Goal: Task Accomplishment & Management: Complete application form

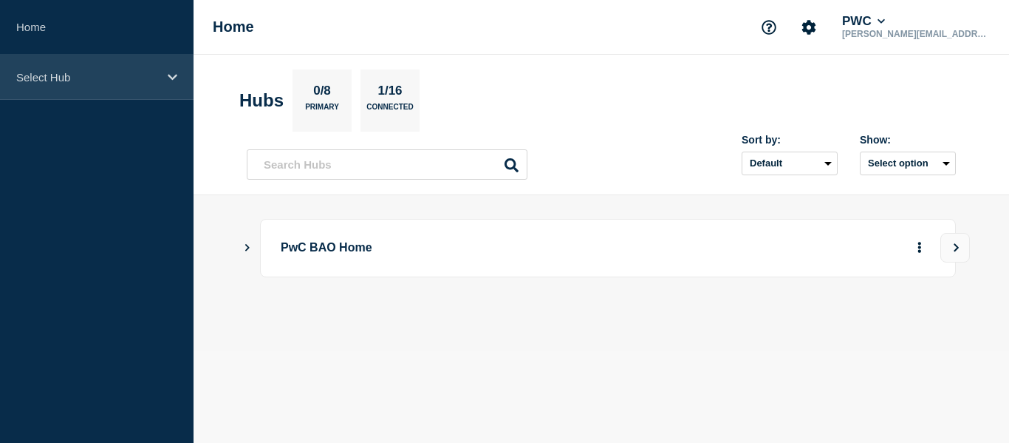
click at [112, 67] on div "Select Hub" at bounding box center [97, 77] width 194 height 45
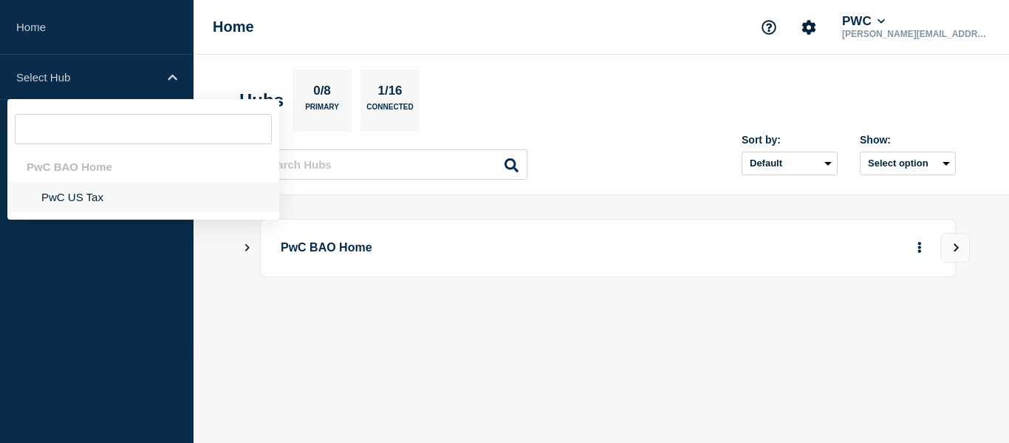
click at [57, 189] on li "PwC US Tax" at bounding box center [143, 197] width 272 height 30
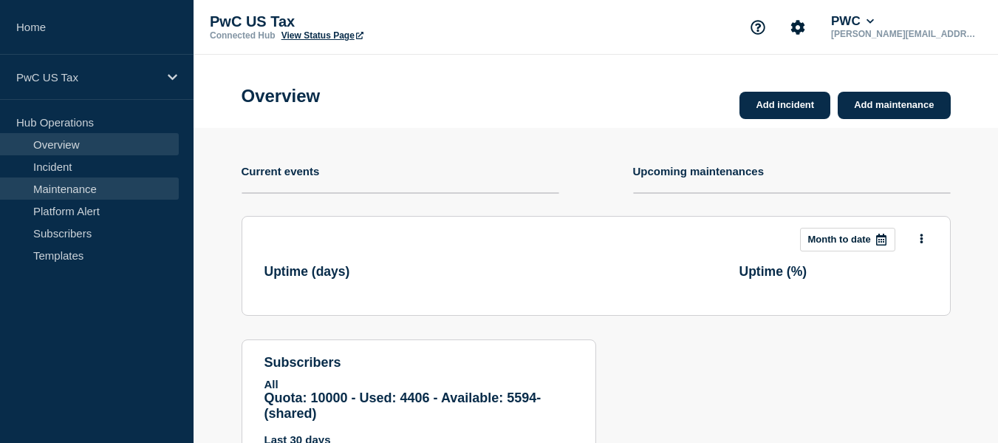
click at [57, 189] on link "Maintenance" at bounding box center [89, 188] width 179 height 22
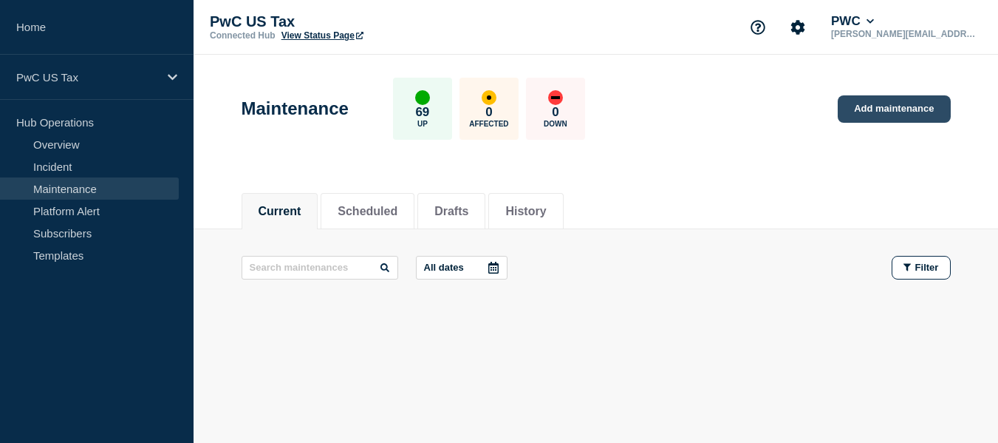
click at [912, 112] on link "Add maintenance" at bounding box center [894, 108] width 112 height 27
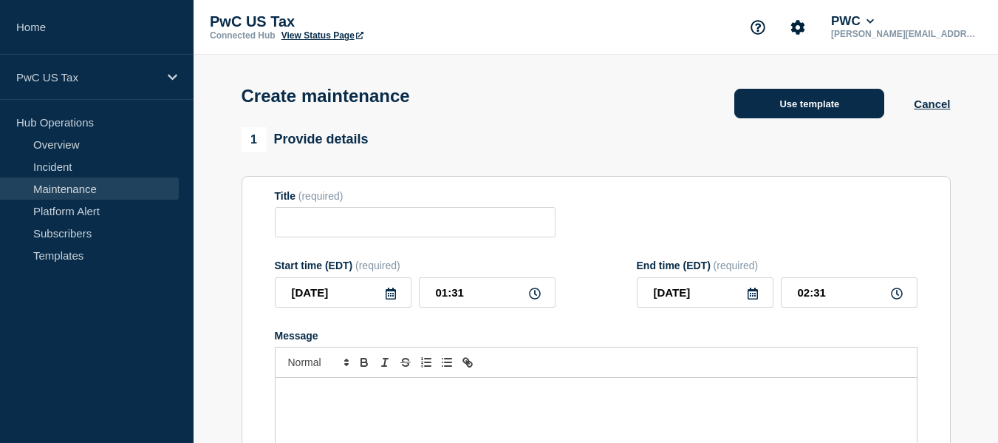
click at [802, 103] on button "Use template" at bounding box center [809, 104] width 150 height 30
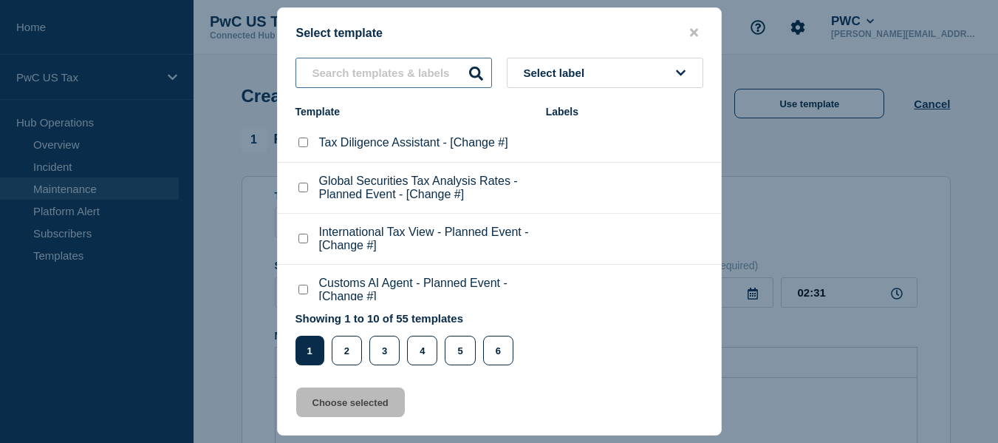
click at [404, 69] on input "text" at bounding box center [394, 73] width 197 height 30
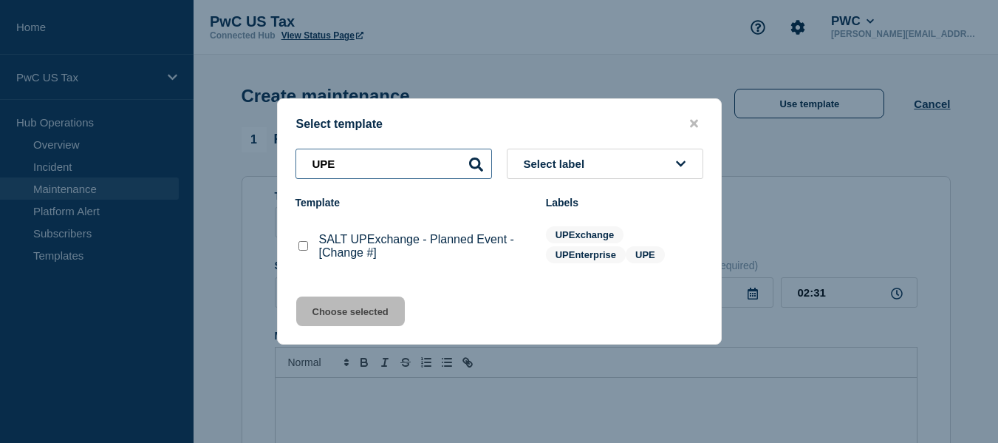
type input "UPE"
click at [358, 236] on p "SALT UPExchange - Planned Event - [Change #]" at bounding box center [425, 246] width 212 height 27
click at [308, 249] on div at bounding box center [303, 246] width 15 height 15
click at [304, 247] on checkbox"] "SALT UPExchange - Planned Event - [Change #] checkbox" at bounding box center [303, 246] width 10 height 10
checkbox checkbox"] "true"
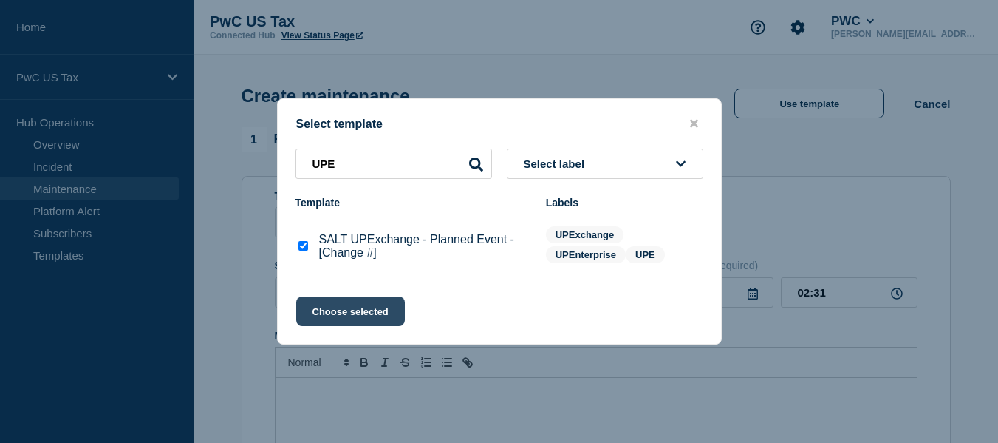
click at [342, 307] on button "Choose selected" at bounding box center [350, 311] width 109 height 30
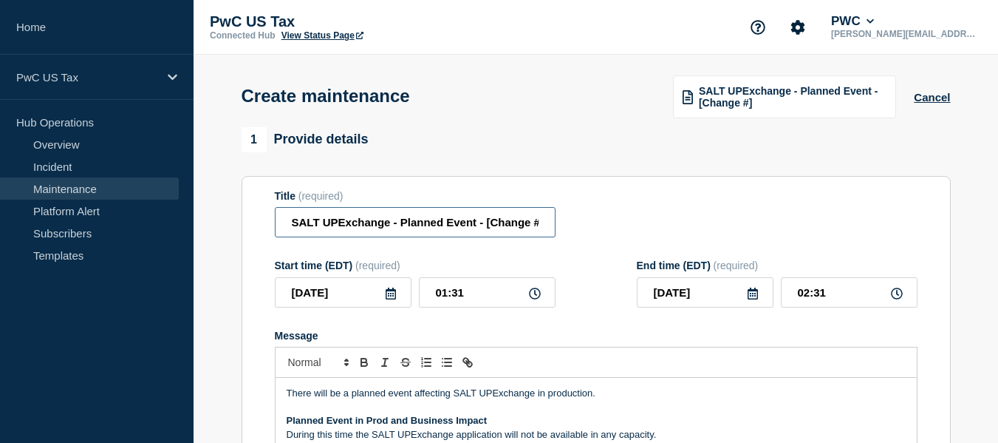
scroll to position [0, 5]
drag, startPoint x: 485, startPoint y: 226, endPoint x: 574, endPoint y: 235, distance: 89.1
click at [574, 235] on div "Title (required) SALT UPExchange - Planned Event - [Change #]" at bounding box center [596, 214] width 643 height 48
paste input "CHG1549139"
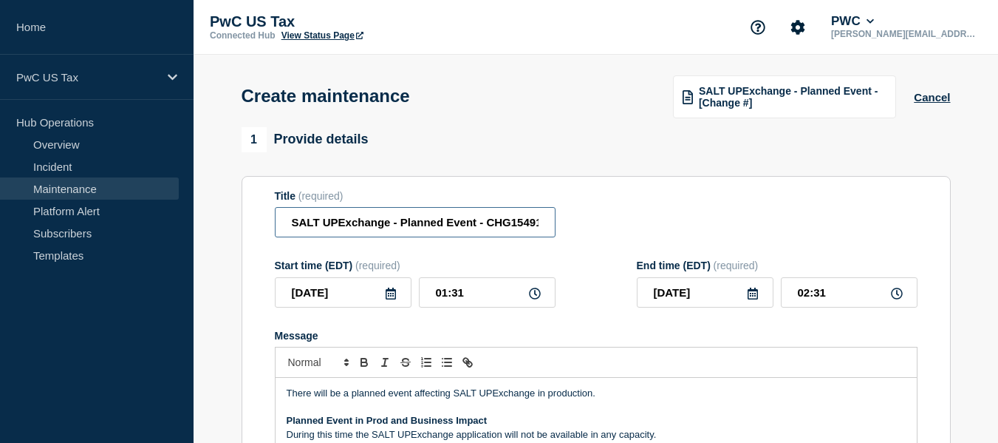
scroll to position [0, 16]
type input "SALT UPExchange - Planned Event - CHG1549139"
click at [530, 295] on icon at bounding box center [535, 293] width 12 height 12
click at [446, 296] on input "01:31" at bounding box center [487, 292] width 137 height 30
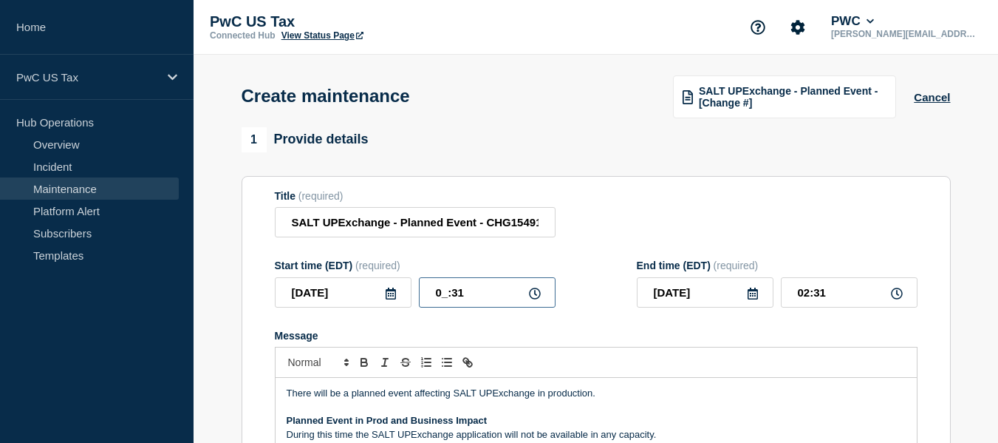
type input "02:31"
type input "03:31"
click at [466, 294] on input "02:31" at bounding box center [487, 292] width 137 height 30
type input "02:30"
click at [808, 295] on input "03:30" at bounding box center [849, 292] width 137 height 30
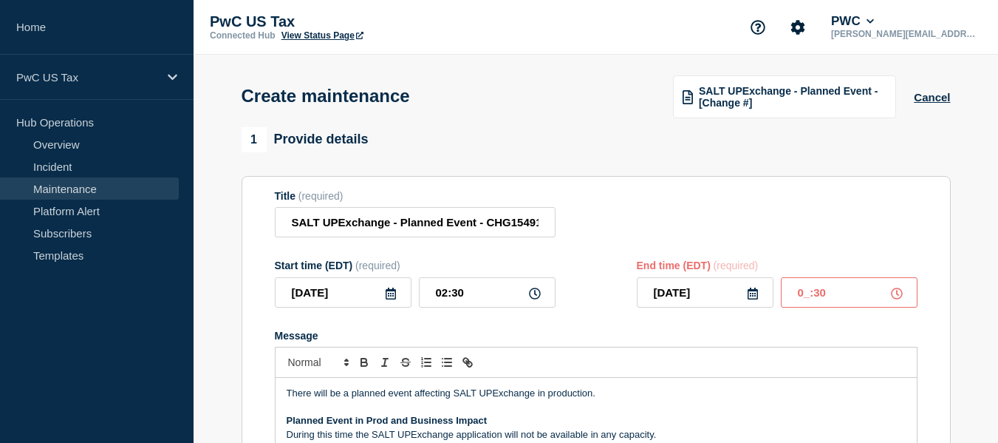
type input "05:30"
click at [605, 259] on form "Title (required) SALT UPExchange - Planned Event - CHG1549139 Start time (EDT) …" at bounding box center [596, 387] width 643 height 395
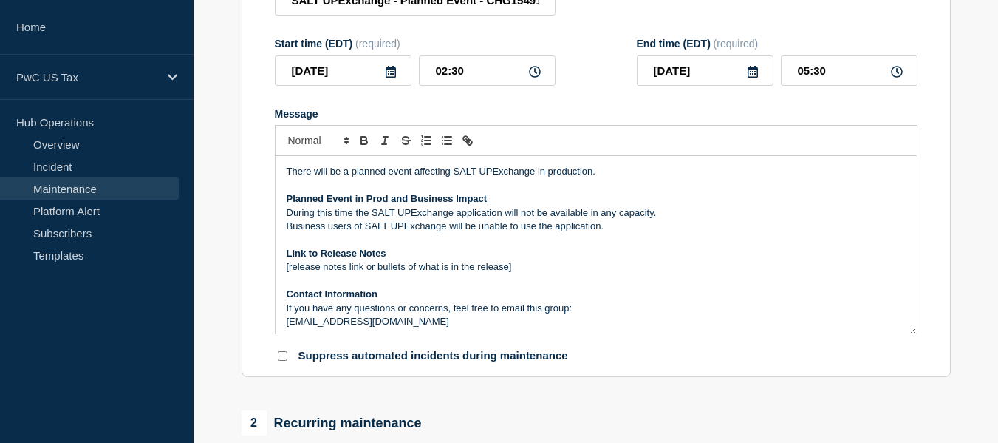
scroll to position [45, 0]
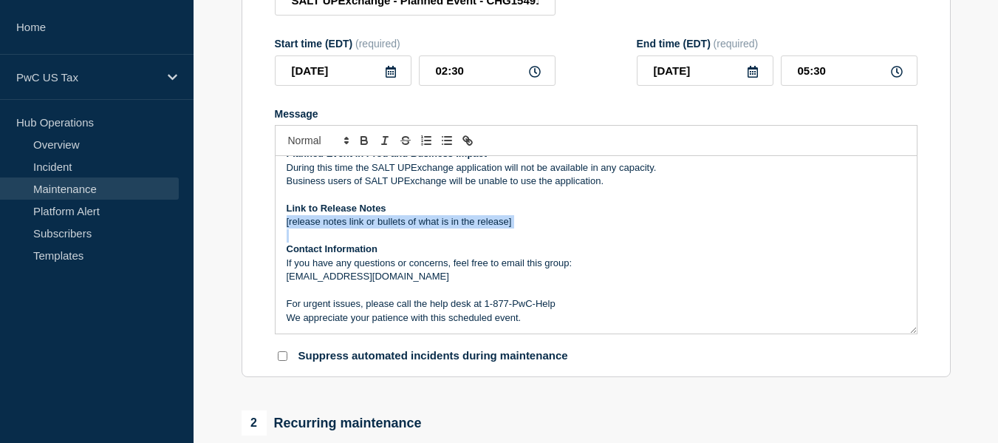
drag, startPoint x: 284, startPoint y: 228, endPoint x: 529, endPoint y: 236, distance: 245.4
click at [529, 236] on div "There will be a planned event affecting SALT UPExchange in production. Planned …" at bounding box center [596, 244] width 641 height 177
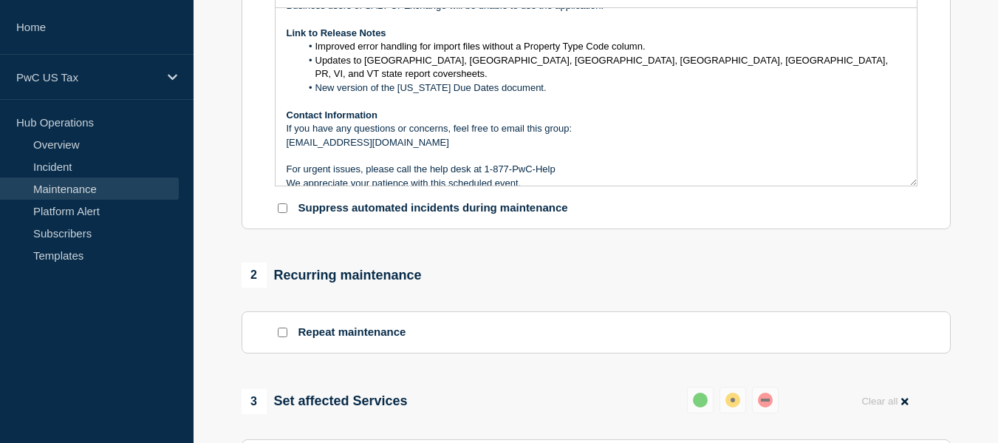
scroll to position [517, 0]
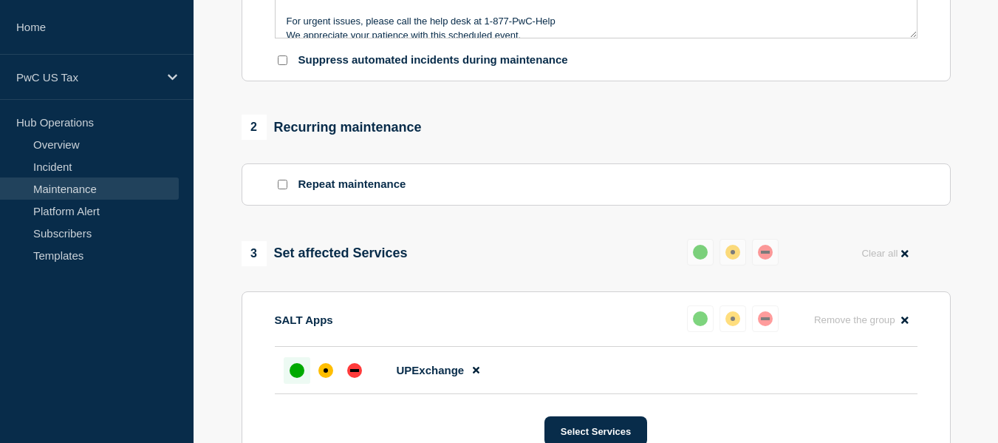
click at [286, 64] on input "Suppress automated incidents during maintenance" at bounding box center [283, 60] width 10 height 10
checkbox input "true"
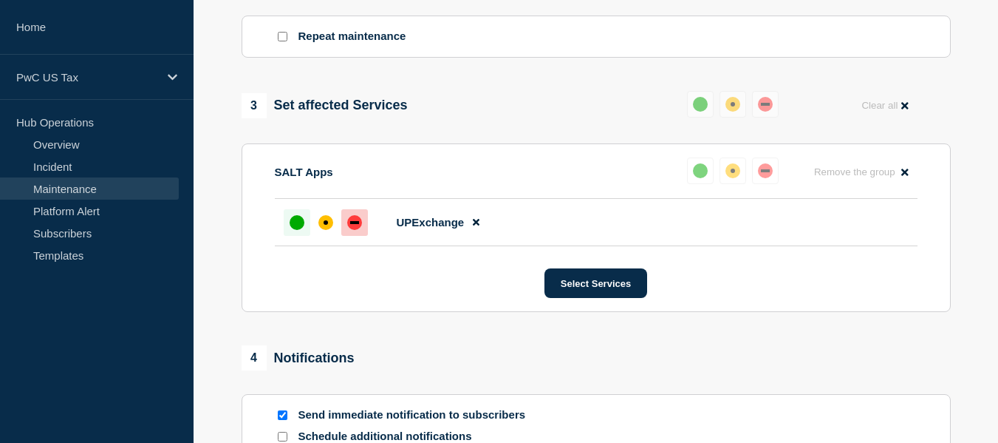
click at [358, 224] on div "down" at bounding box center [354, 222] width 9 height 3
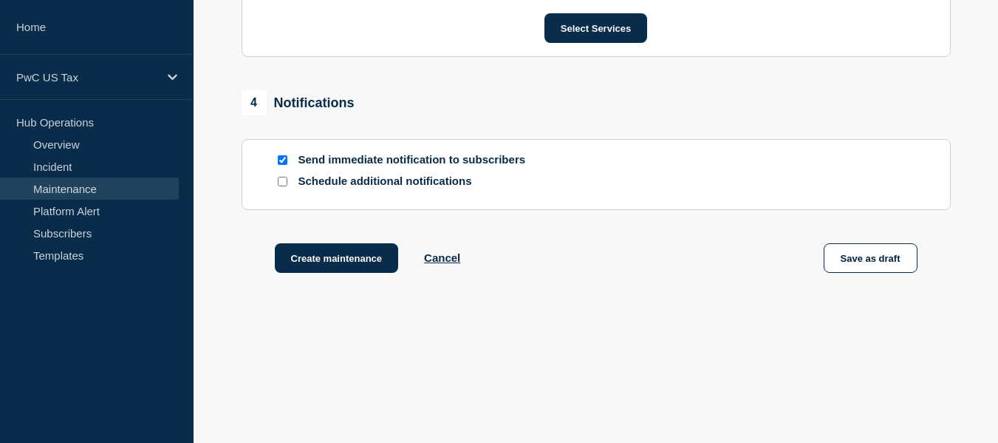
click at [280, 182] on input "Schedule additional notifications" at bounding box center [283, 182] width 10 height 10
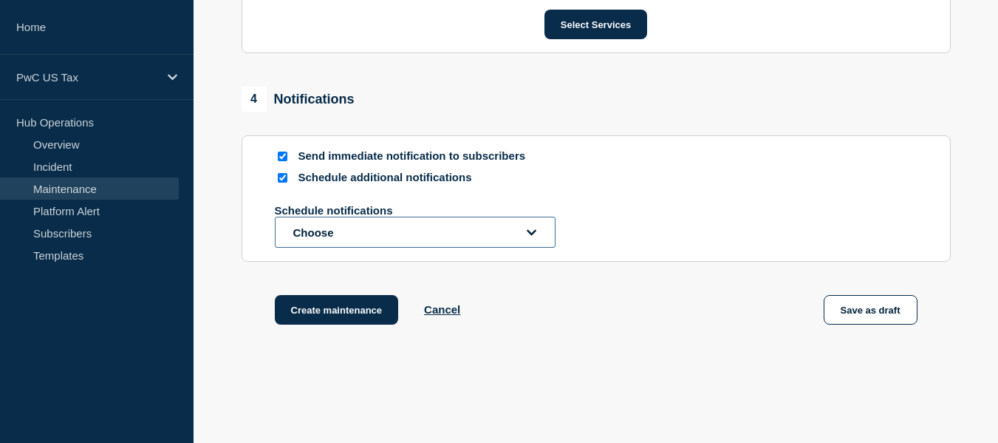
click at [388, 231] on button "Choose" at bounding box center [415, 231] width 281 height 31
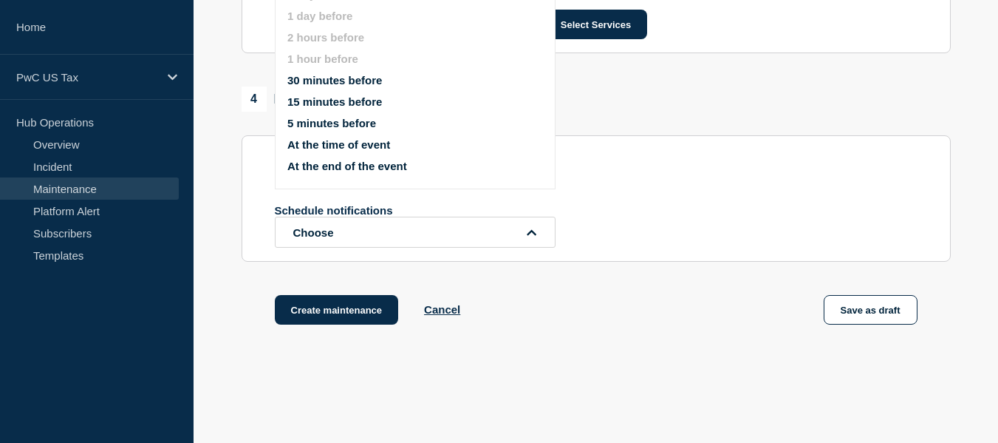
scroll to position [813, 0]
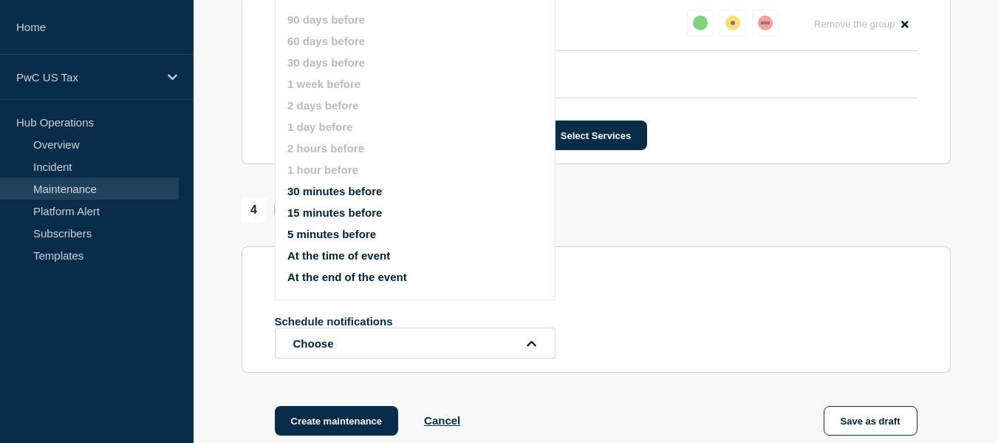
click at [344, 254] on button "At the time of event" at bounding box center [338, 255] width 103 height 13
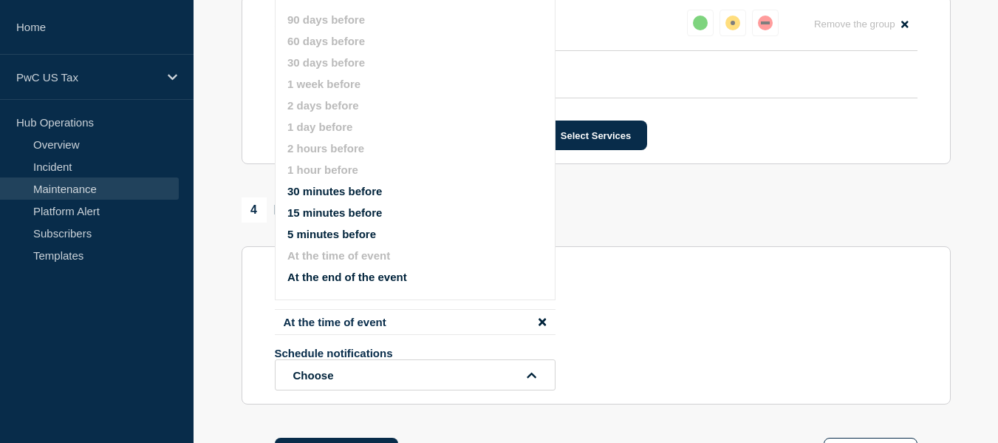
click at [346, 191] on button "30 minutes before" at bounding box center [334, 191] width 95 height 13
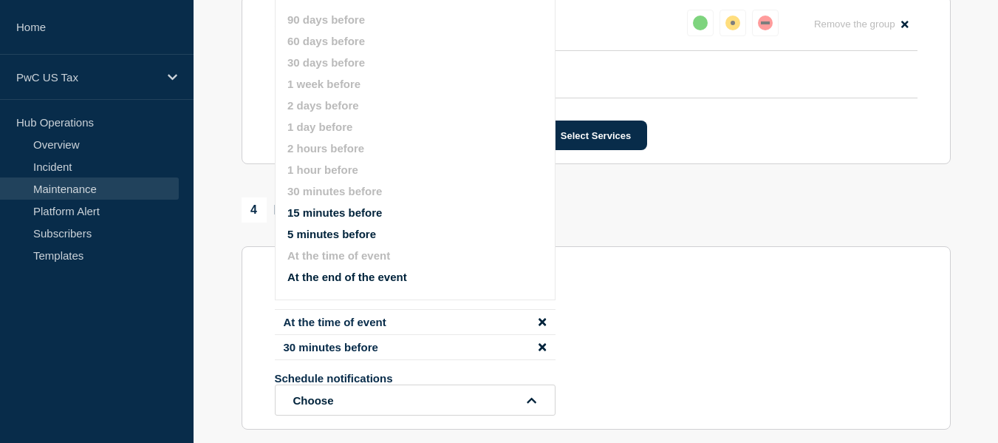
click at [604, 292] on div "Schedule additional notifications" at bounding box center [596, 288] width 643 height 14
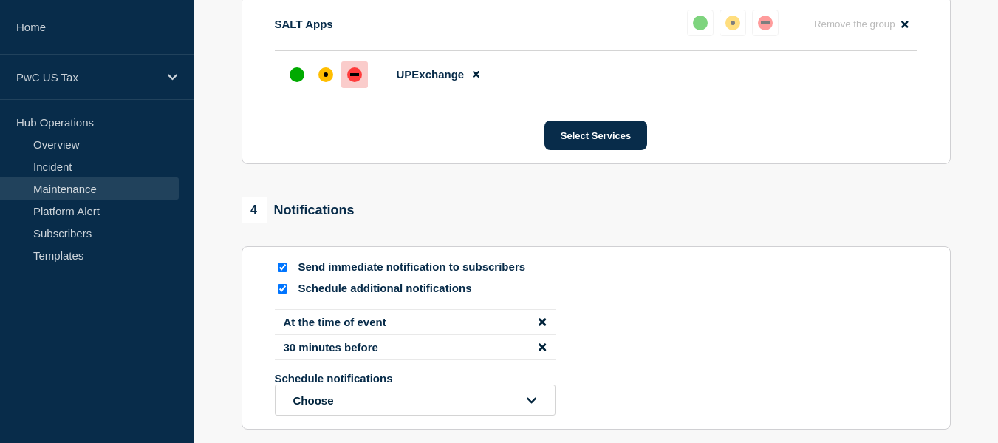
click at [542, 324] on icon "disable notification At the time of event" at bounding box center [542, 321] width 7 height 7
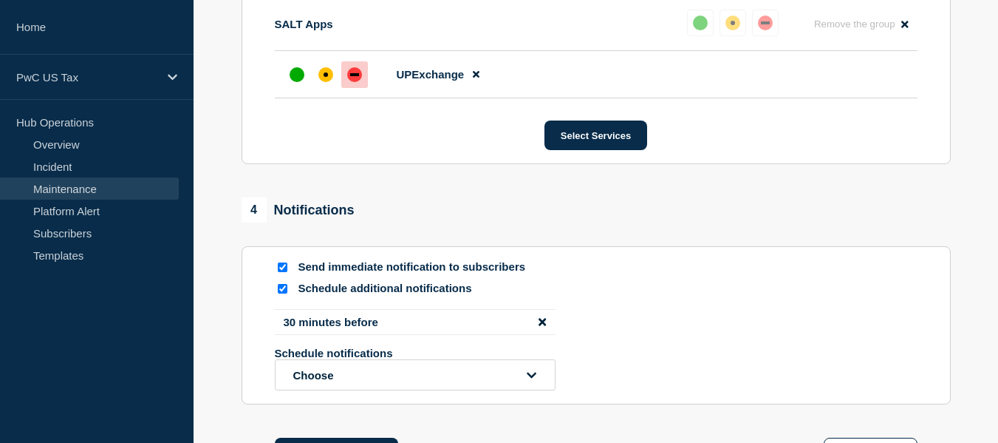
click at [542, 324] on icon "disable notification 30 minutes before" at bounding box center [542, 321] width 7 height 7
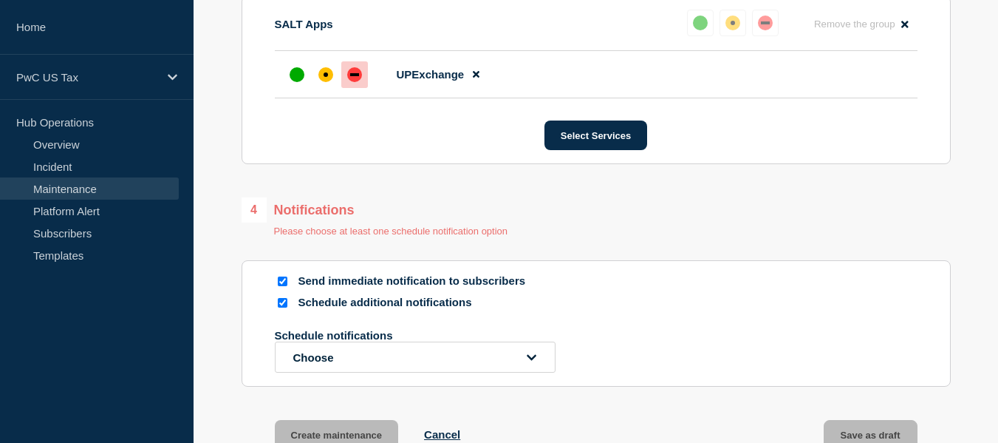
click at [284, 306] on input "Schedule additional notifications" at bounding box center [283, 303] width 10 height 10
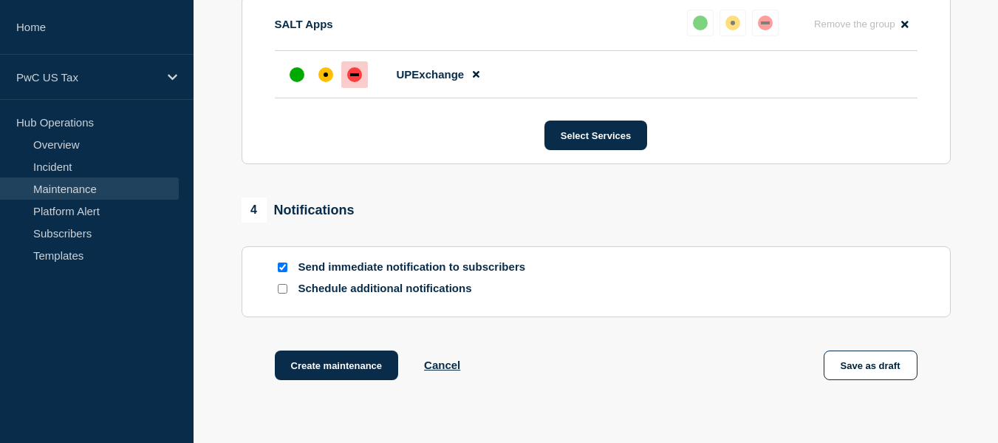
click at [284, 293] on input "Schedule additional notifications" at bounding box center [283, 289] width 10 height 10
checkbox input "true"
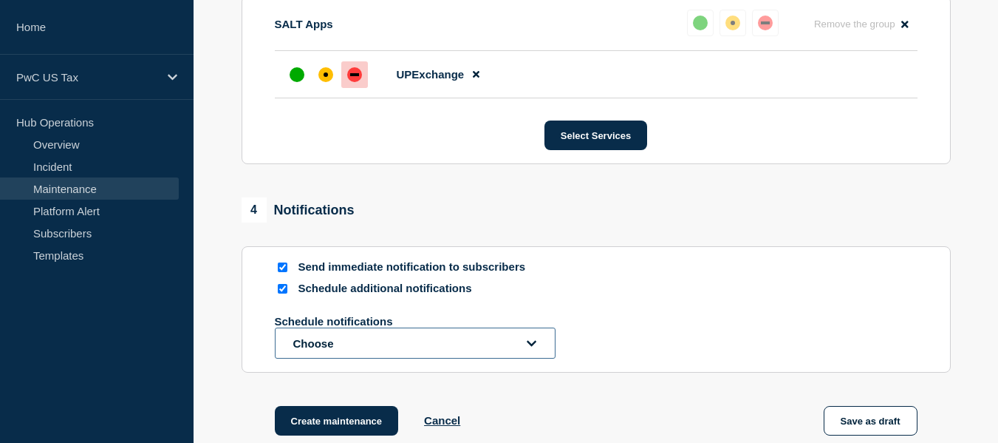
click at [358, 349] on button "Choose" at bounding box center [415, 342] width 281 height 31
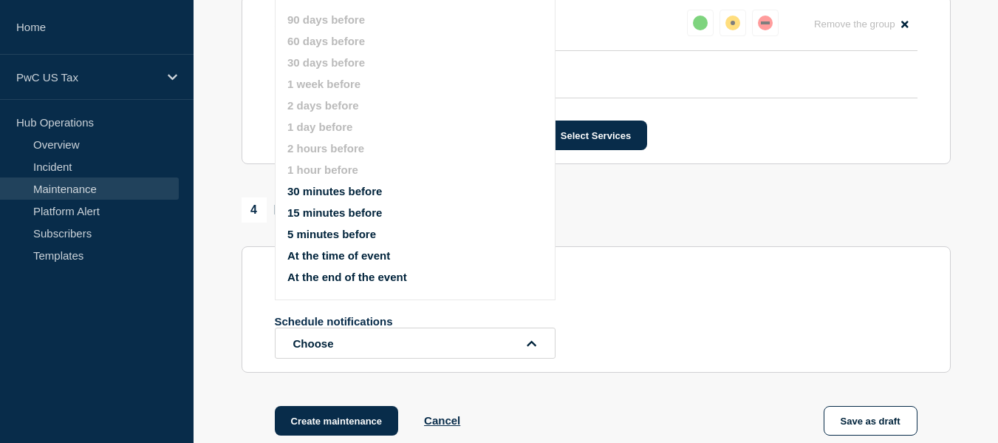
click at [328, 192] on button "30 minutes before" at bounding box center [334, 191] width 95 height 13
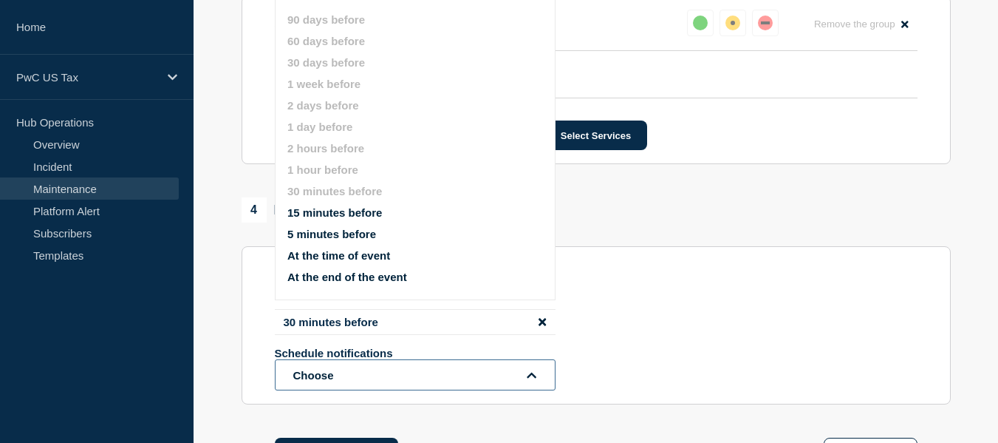
click at [400, 378] on button "Choose" at bounding box center [415, 374] width 281 height 31
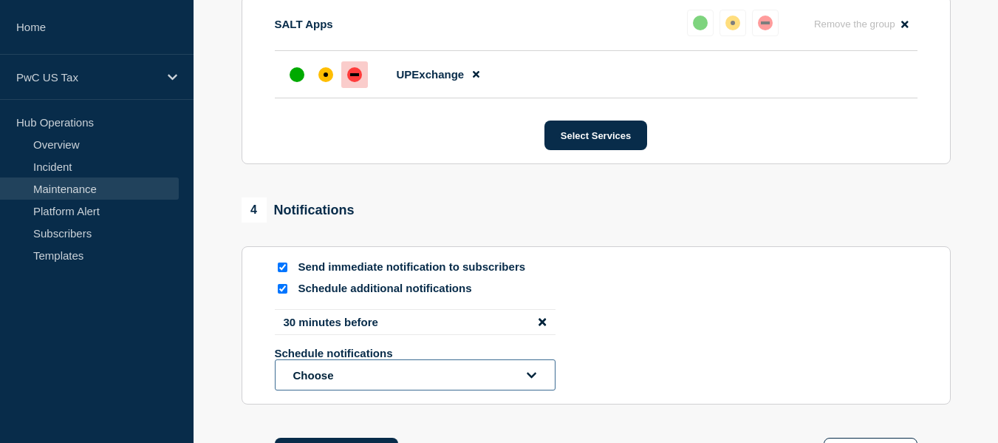
click at [356, 377] on button "Choose" at bounding box center [415, 374] width 281 height 31
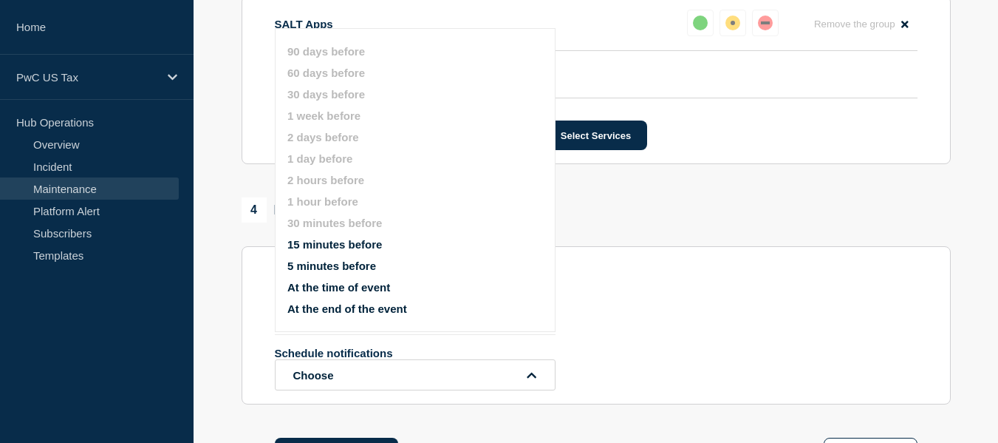
click at [335, 282] on button "At the time of event" at bounding box center [338, 287] width 103 height 13
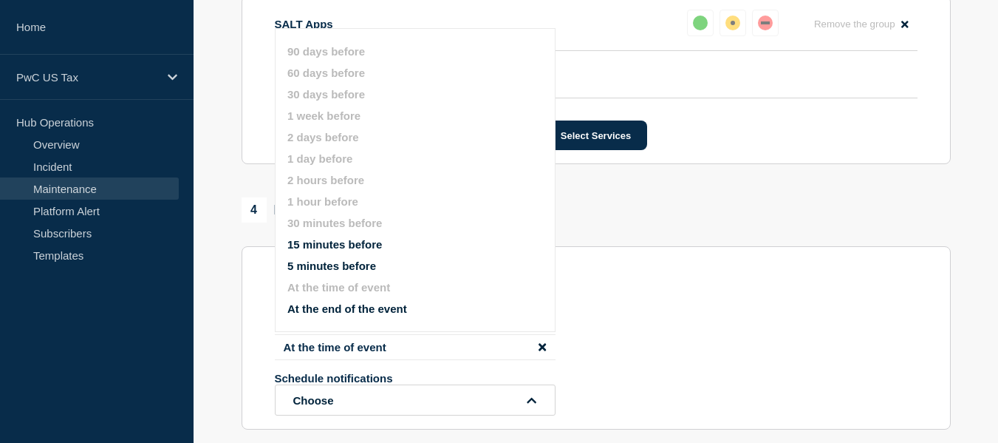
click at [621, 305] on div "Schedule additional notifications 30 minutes before At the time of event Schedu…" at bounding box center [596, 348] width 643 height 134
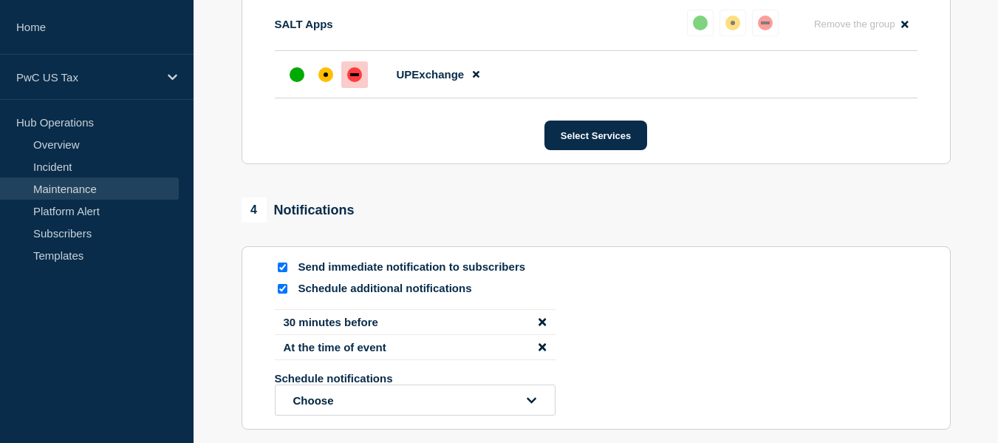
scroll to position [665, 0]
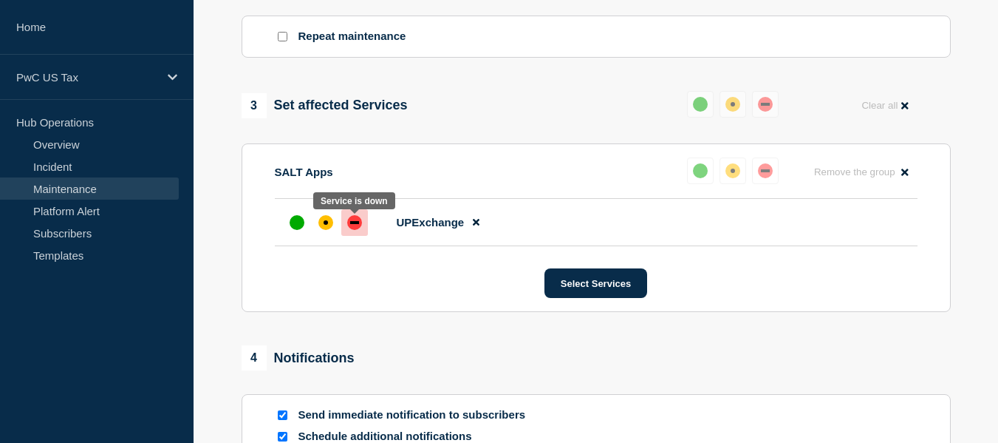
click at [351, 228] on div "down" at bounding box center [354, 222] width 15 height 15
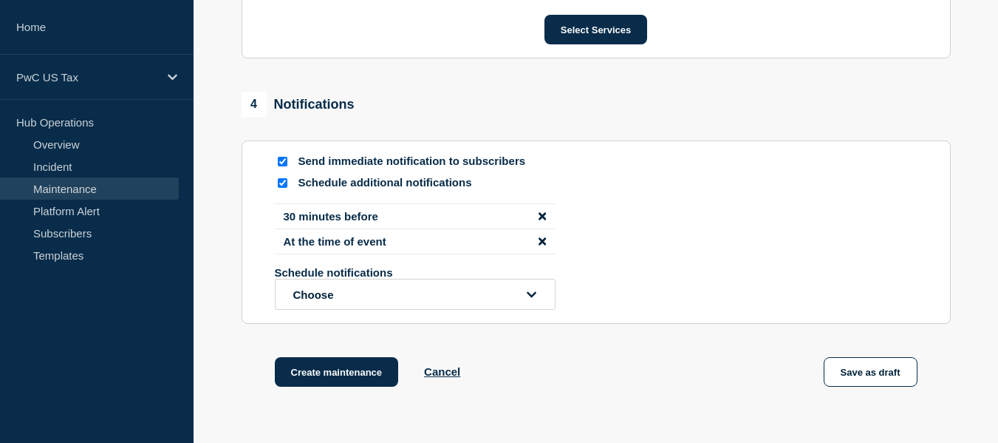
scroll to position [979, 0]
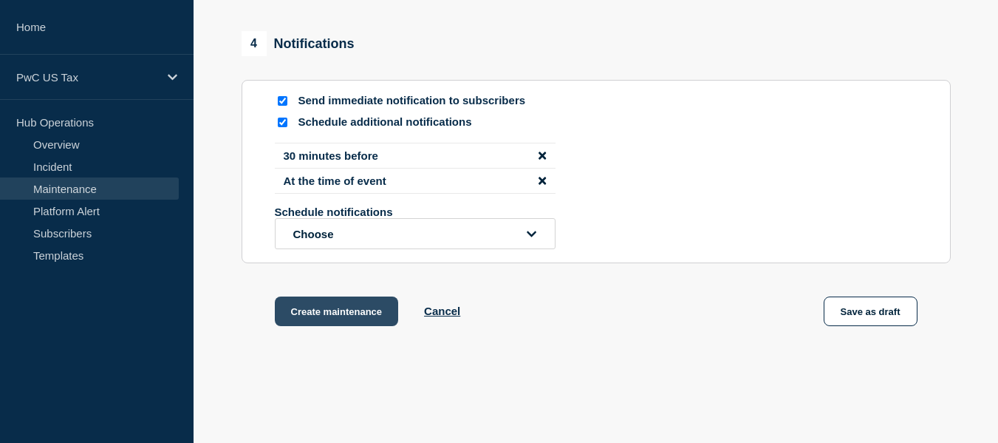
click at [330, 312] on button "Create maintenance" at bounding box center [337, 311] width 124 height 30
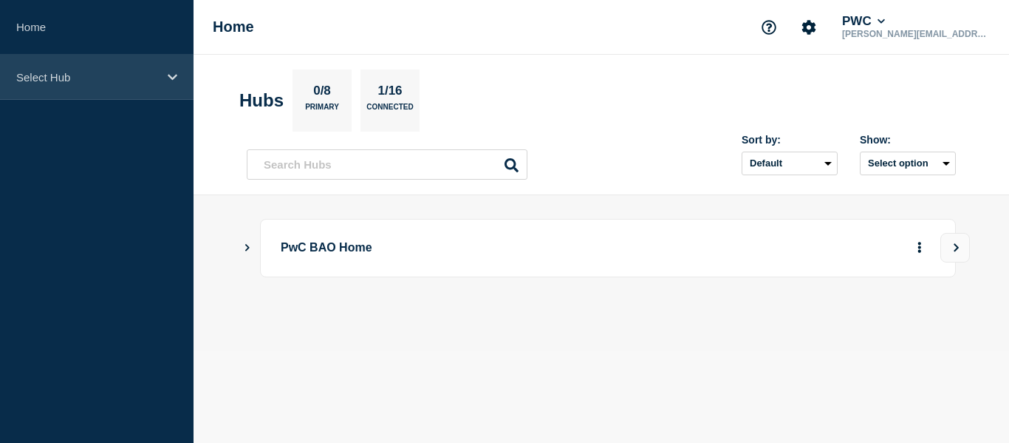
click at [61, 69] on div "Select Hub" at bounding box center [97, 77] width 194 height 45
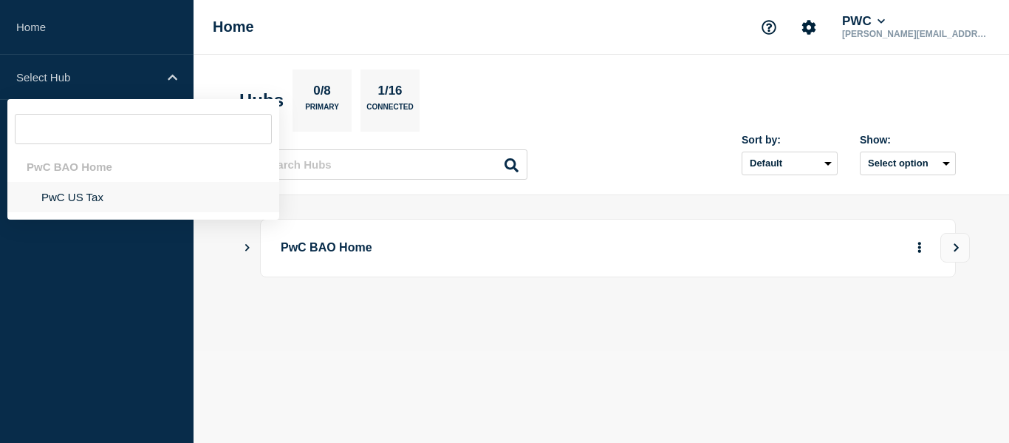
click at [73, 194] on li "PwC US Tax" at bounding box center [143, 197] width 272 height 30
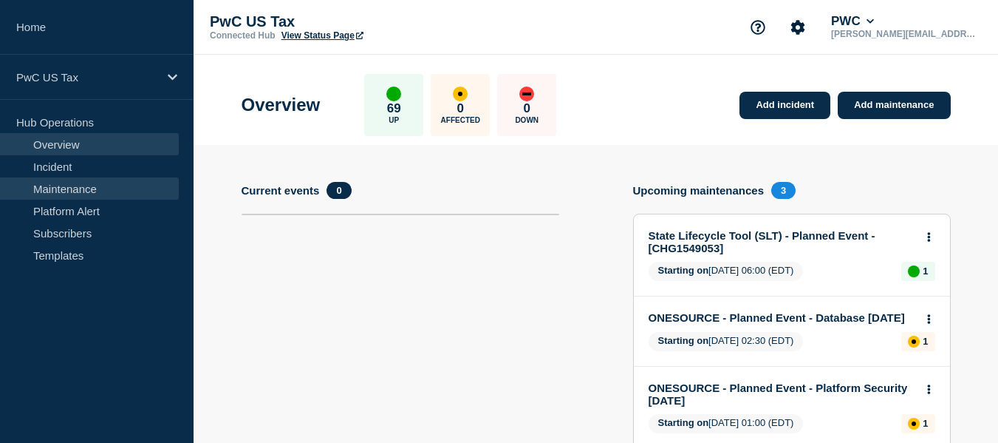
click at [73, 194] on link "Maintenance" at bounding box center [89, 188] width 179 height 22
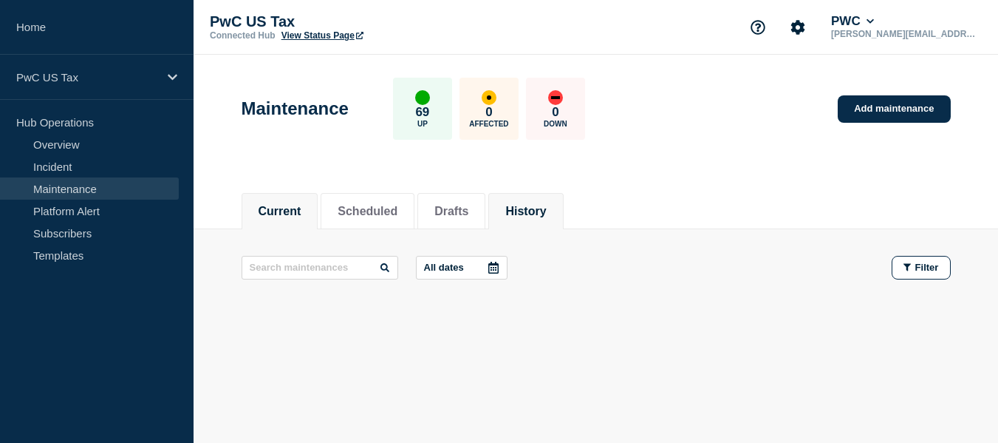
click at [546, 207] on button "History" at bounding box center [525, 211] width 41 height 13
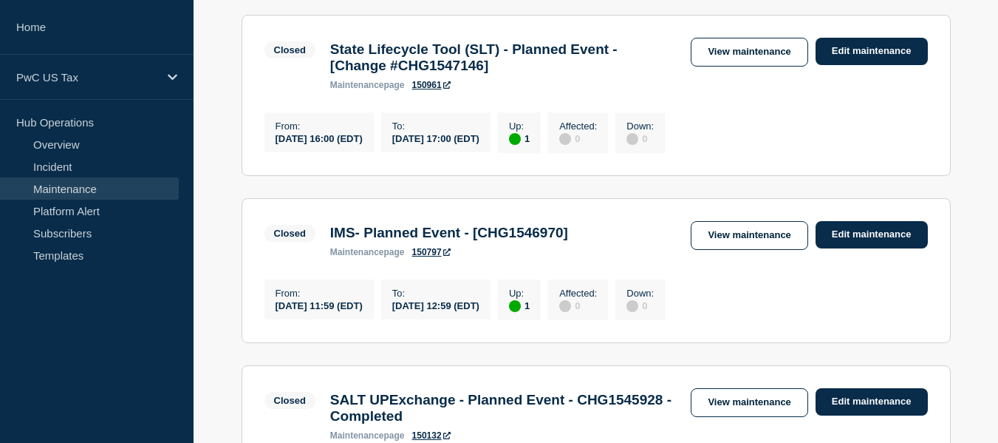
scroll to position [1413, 0]
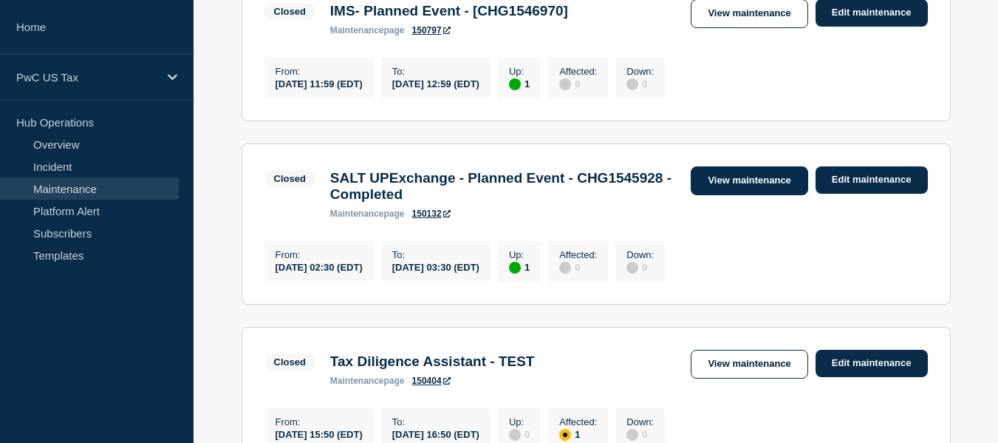
click at [742, 195] on link "View maintenance" at bounding box center [749, 180] width 117 height 29
